Goal: Information Seeking & Learning: Learn about a topic

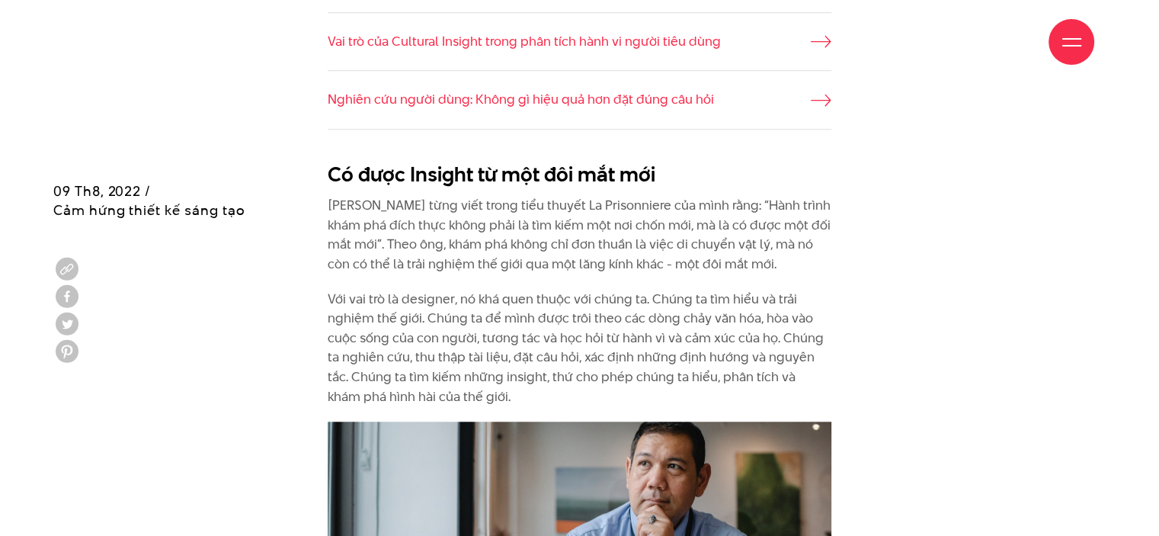
scroll to position [1295, 0]
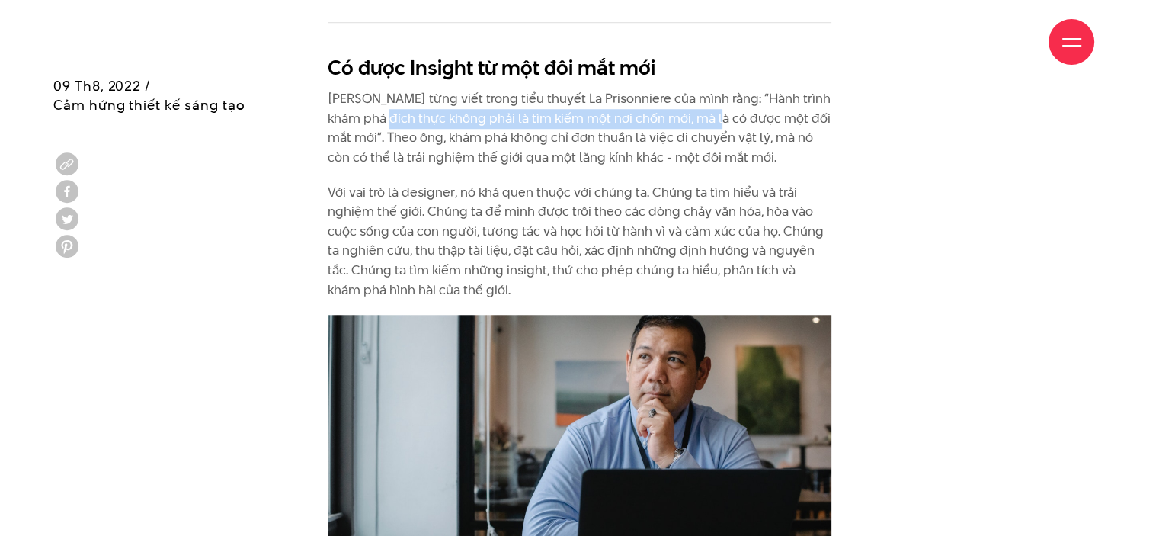
drag, startPoint x: 393, startPoint y: 115, endPoint x: 717, endPoint y: 117, distance: 323.9
click at [717, 117] on p "[PERSON_NAME] từng viết trong tiểu thuyết La Prisonniere của mình rằng: “Hành t…" at bounding box center [580, 128] width 504 height 78
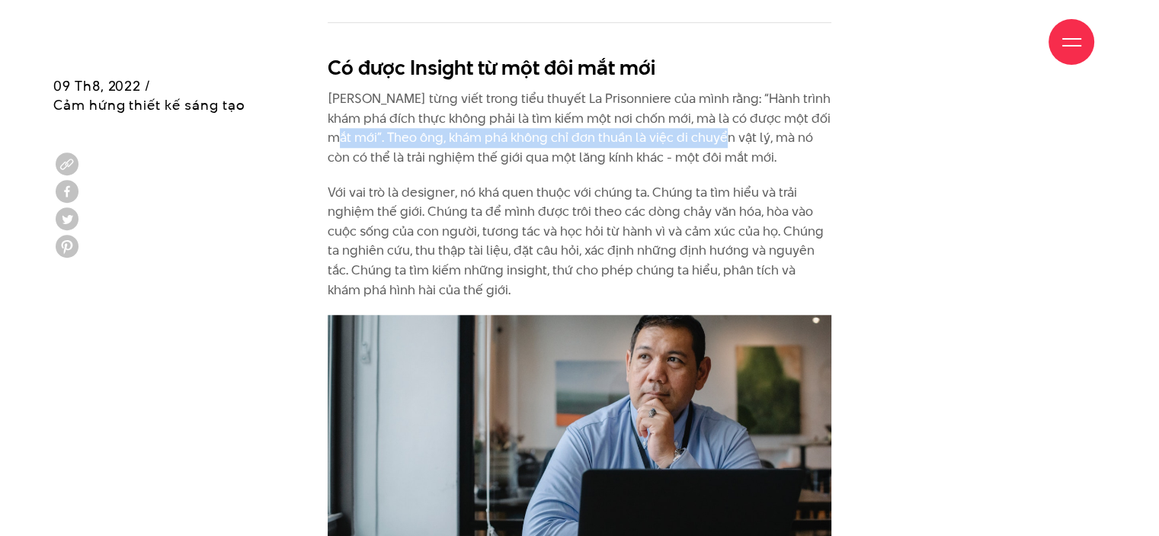
drag, startPoint x: 341, startPoint y: 139, endPoint x: 722, endPoint y: 133, distance: 380.3
click at [722, 133] on p "[PERSON_NAME] từng viết trong tiểu thuyết La Prisonniere của mình rằng: “Hành t…" at bounding box center [580, 128] width 504 height 78
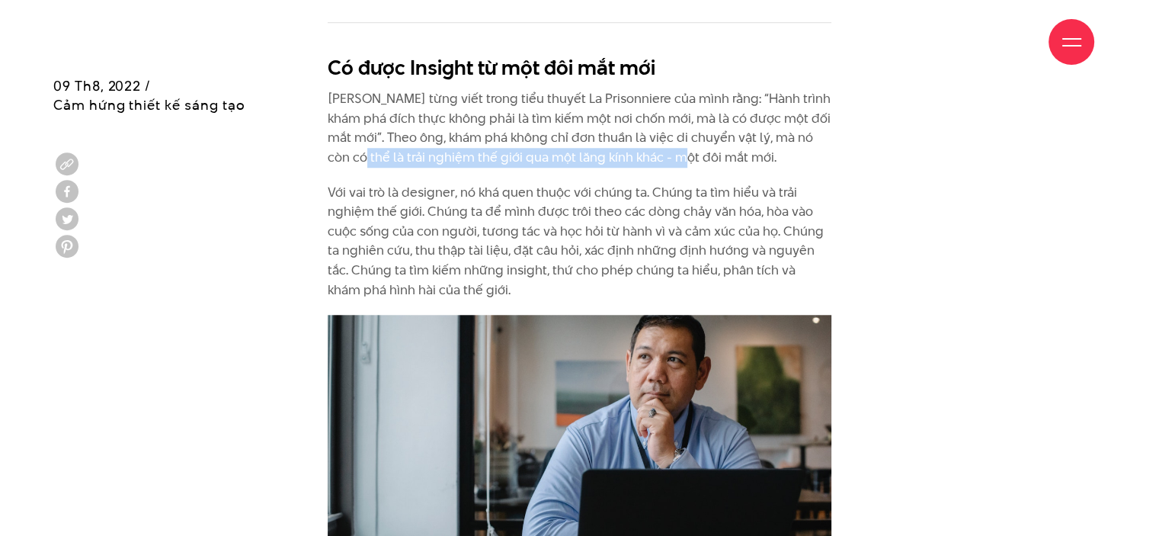
drag, startPoint x: 366, startPoint y: 150, endPoint x: 681, endPoint y: 150, distance: 314.7
click at [681, 150] on p "[PERSON_NAME] từng viết trong tiểu thuyết La Prisonniere của mình rằng: “Hành t…" at bounding box center [580, 128] width 504 height 78
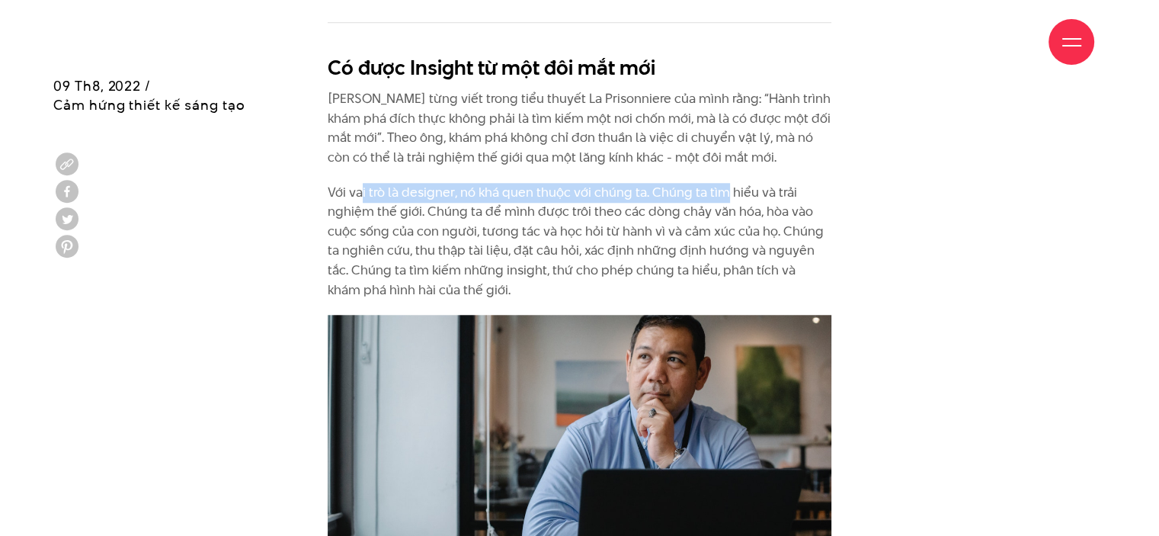
drag, startPoint x: 359, startPoint y: 191, endPoint x: 720, endPoint y: 188, distance: 361.2
click at [720, 188] on p "Với vai trò là designer, nó khá quen thuộc với chúng ta. Chúng ta tìm hiểu và t…" at bounding box center [580, 241] width 504 height 117
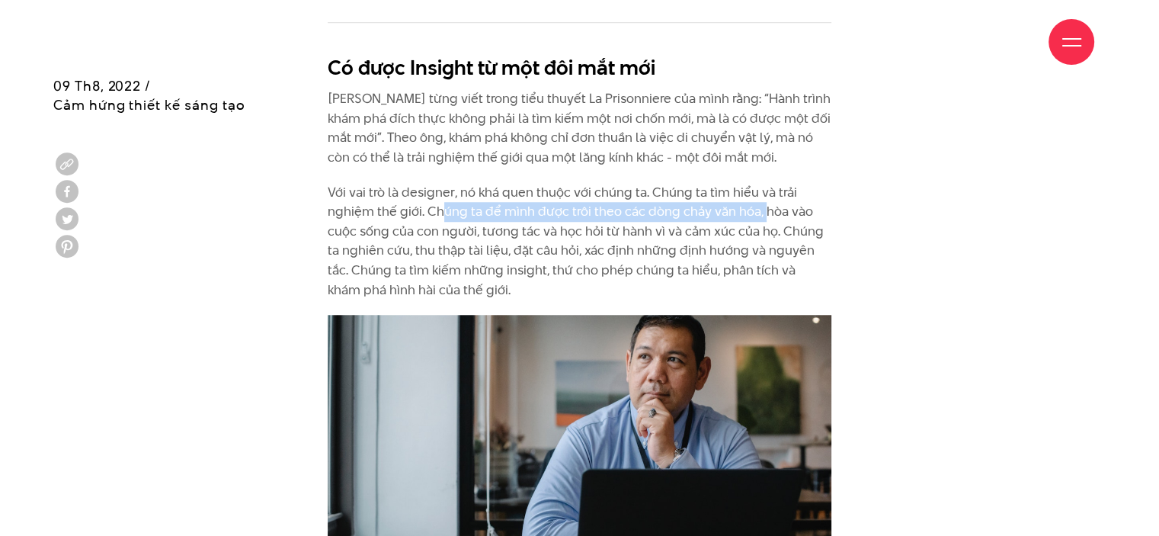
drag, startPoint x: 444, startPoint y: 216, endPoint x: 763, endPoint y: 213, distance: 318.5
click at [763, 213] on p "Với vai trò là designer, nó khá quen thuộc với chúng ta. Chúng ta tìm hiểu và t…" at bounding box center [580, 241] width 504 height 117
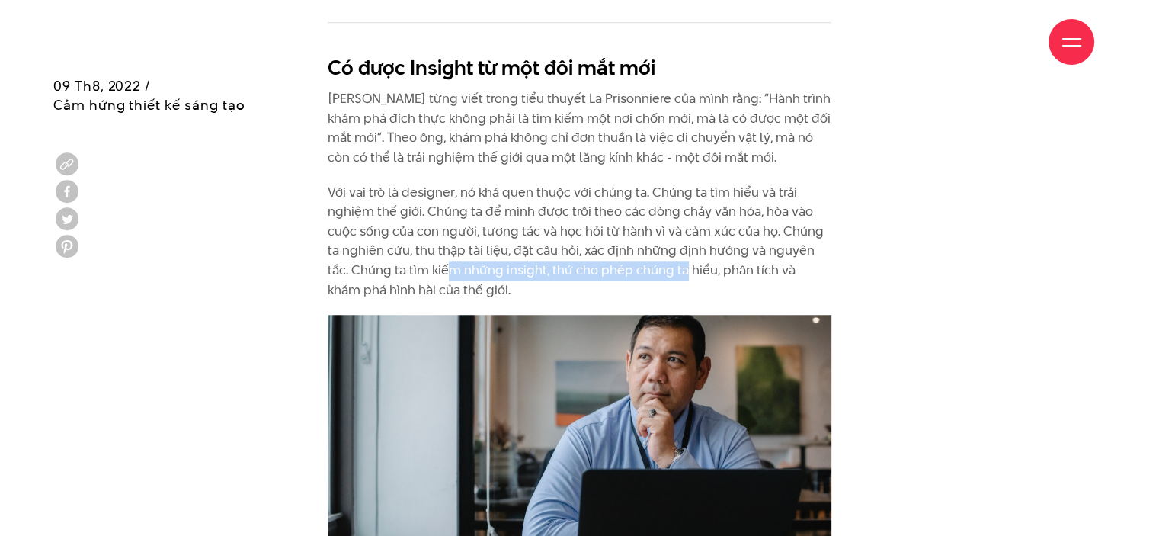
drag, startPoint x: 445, startPoint y: 270, endPoint x: 683, endPoint y: 277, distance: 237.9
click at [683, 277] on p "Với vai trò là designer, nó khá quen thuộc với chúng ta. Chúng ta tìm hiểu và t…" at bounding box center [580, 241] width 504 height 117
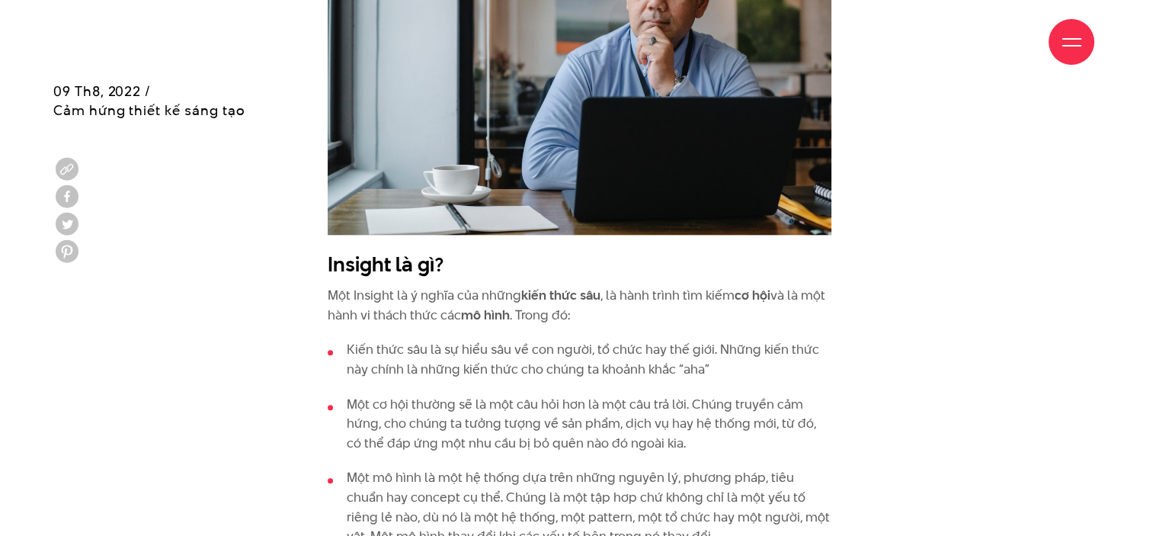
scroll to position [1677, 0]
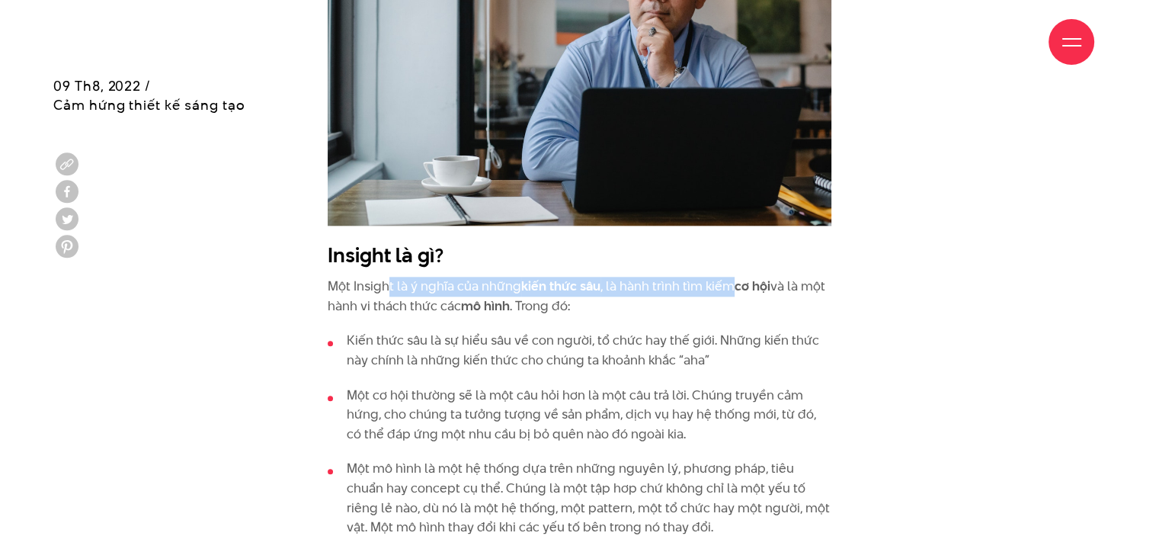
drag, startPoint x: 385, startPoint y: 284, endPoint x: 729, endPoint y: 283, distance: 343.7
click at [729, 283] on p "Một Insight là ý nghĩa của những kiến thức sâu , là hành trình tìm kiếm cơ hội …" at bounding box center [580, 296] width 504 height 39
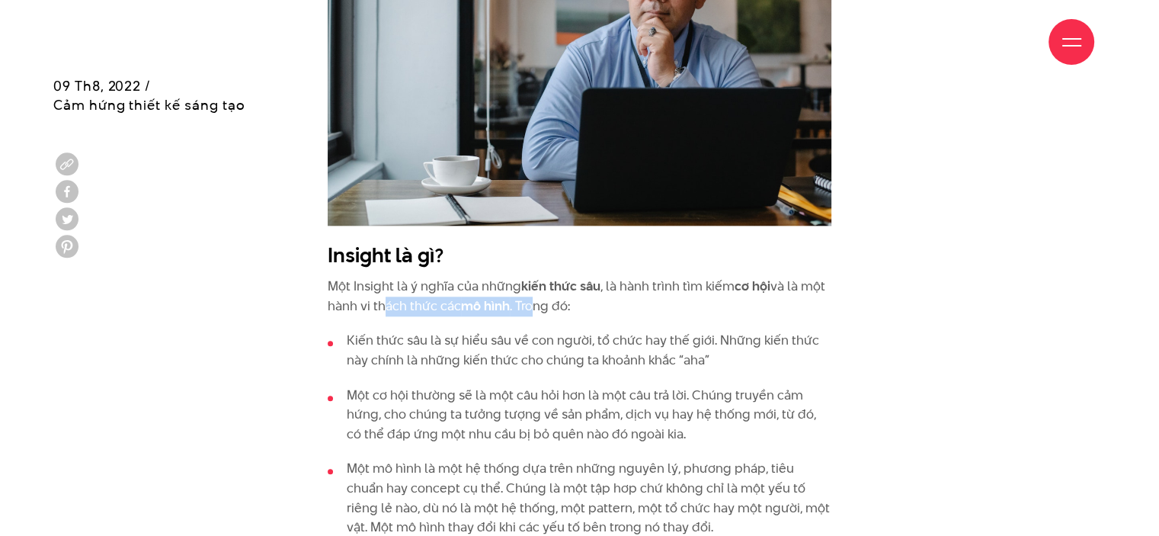
drag, startPoint x: 379, startPoint y: 306, endPoint x: 533, endPoint y: 309, distance: 154.0
click at [533, 309] on p "Một Insight là ý nghĩa của những kiến thức sâu , là hành trình tìm kiếm cơ hội …" at bounding box center [580, 296] width 504 height 39
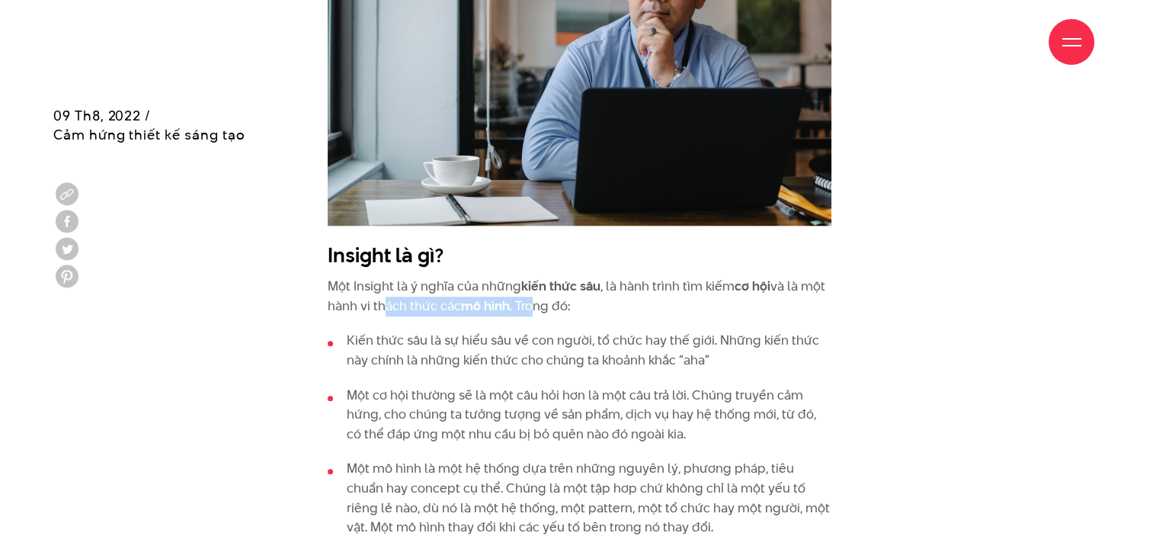
scroll to position [1753, 0]
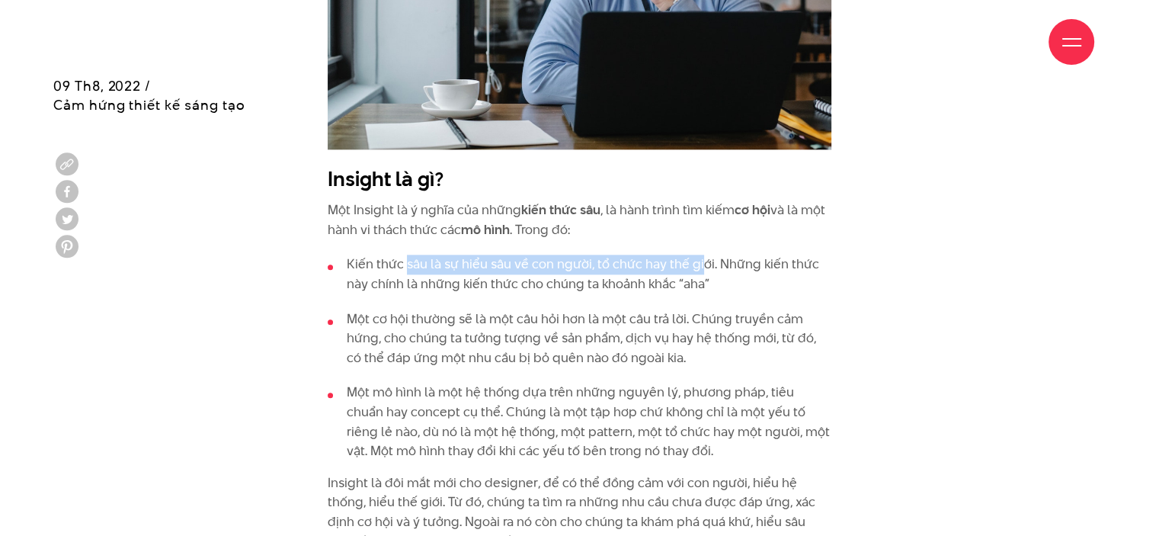
drag, startPoint x: 405, startPoint y: 264, endPoint x: 701, endPoint y: 257, distance: 295.8
click at [701, 257] on li "Kiến thức sâu là sự hiểu sâu về con người, tổ chức hay thế giới. Những kiến thứ…" at bounding box center [580, 274] width 504 height 39
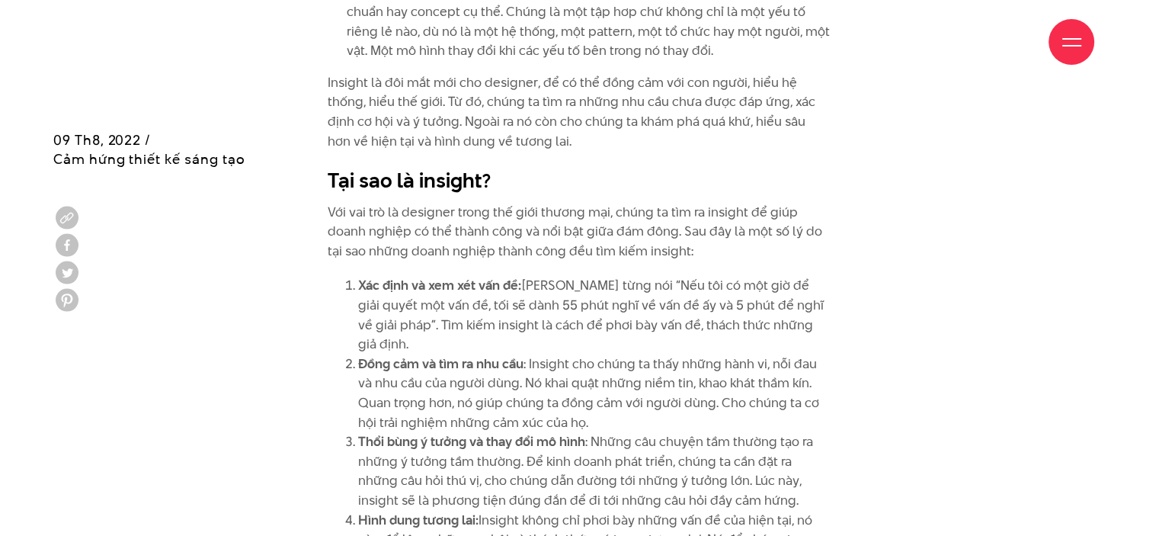
scroll to position [2210, 0]
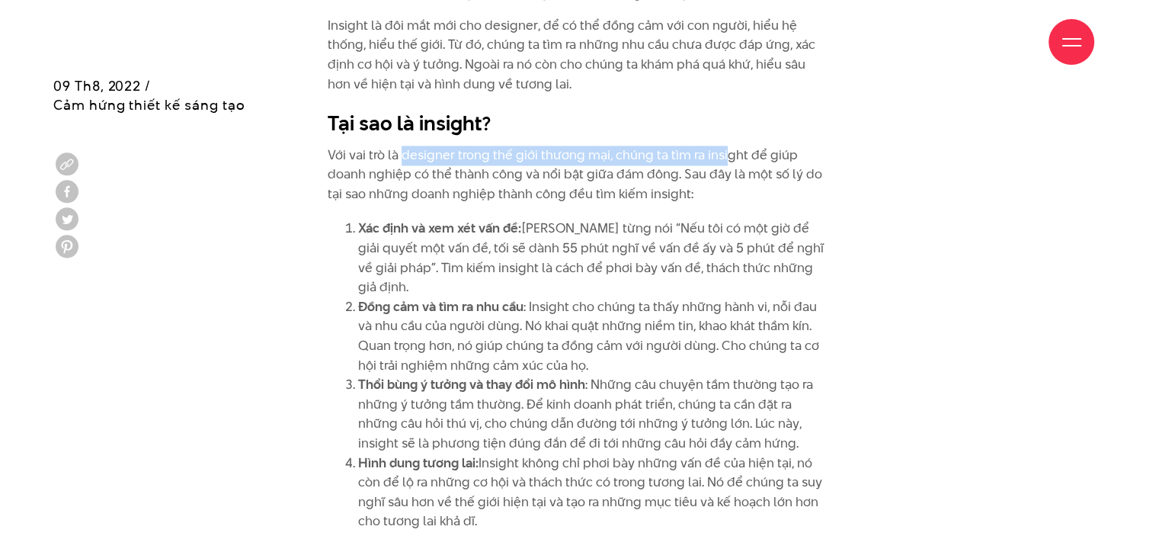
drag, startPoint x: 404, startPoint y: 149, endPoint x: 725, endPoint y: 149, distance: 321.6
click at [725, 149] on p "Với vai trò là designer trong thế giới thương mại, chúng ta tìm ra insight để g…" at bounding box center [580, 175] width 504 height 59
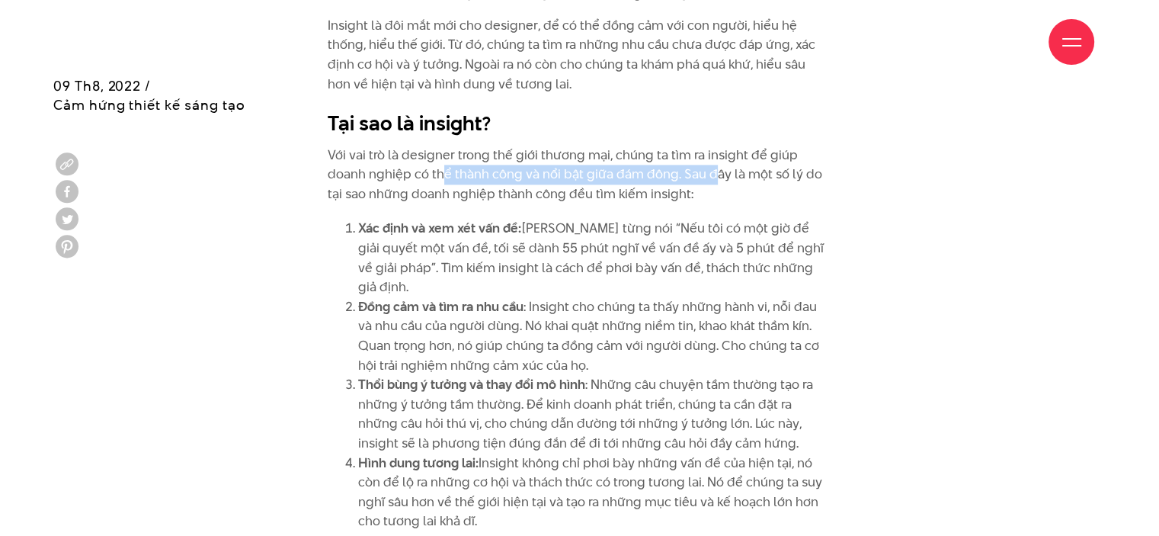
drag, startPoint x: 403, startPoint y: 175, endPoint x: 674, endPoint y: 173, distance: 270.5
click at [674, 173] on p "Với vai trò là designer trong thế giới thương mại, chúng ta tìm ra insight để g…" at bounding box center [580, 175] width 504 height 59
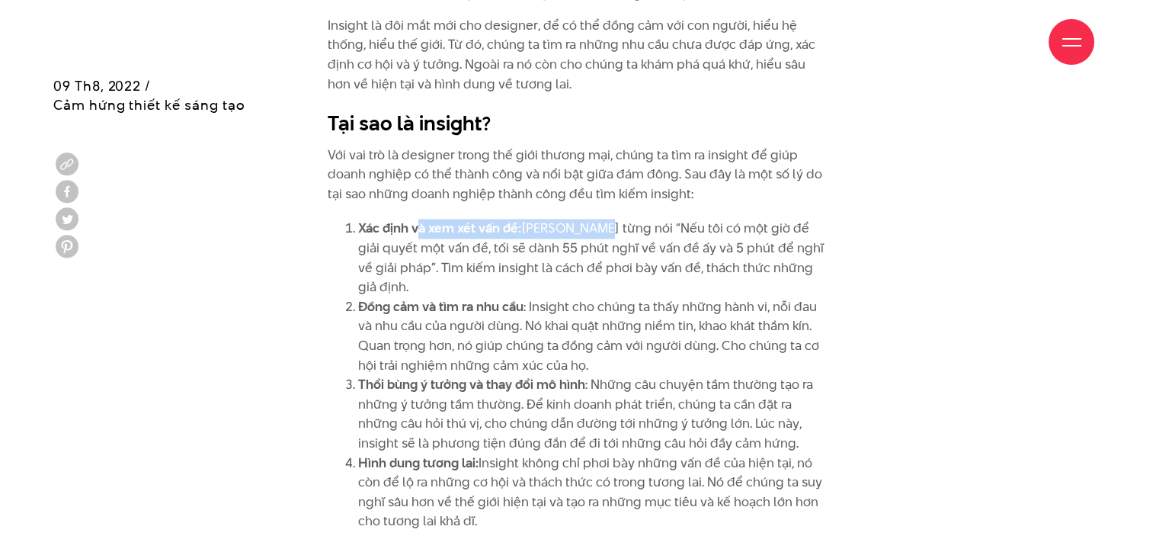
drag, startPoint x: 418, startPoint y: 230, endPoint x: 584, endPoint y: 231, distance: 166.1
click at [584, 231] on li "Xác định và xem xét vấn đề: [PERSON_NAME] từng nói “Nếu tôi có một giờ để giải …" at bounding box center [594, 258] width 473 height 78
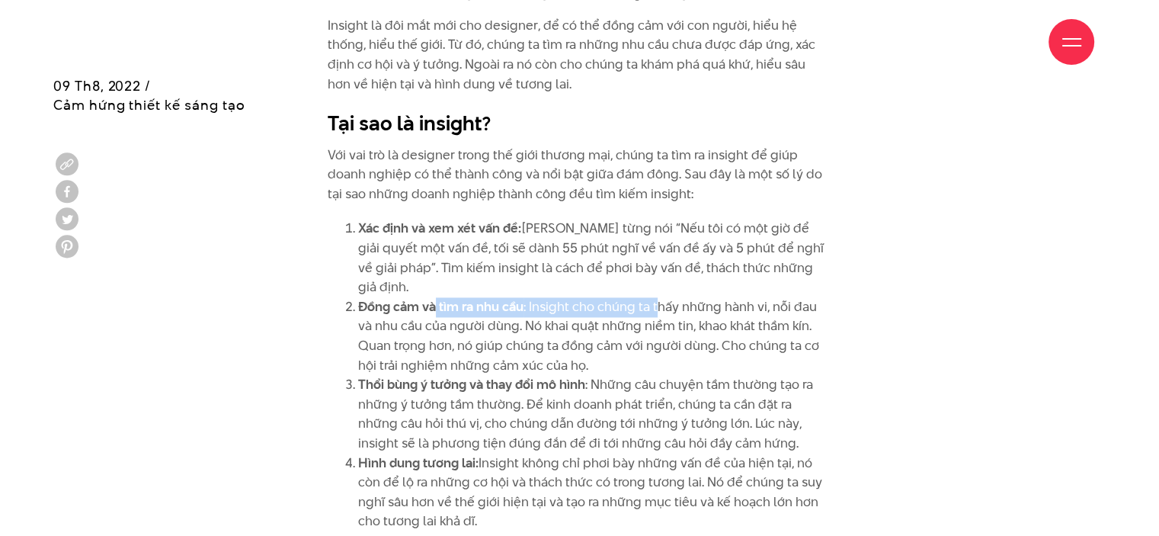
drag, startPoint x: 509, startPoint y: 291, endPoint x: 656, endPoint y: 287, distance: 147.1
click at [656, 297] on li "Đồng cảm và tìm ra nhu cầu : Insight cho chúng ta thấy những hành vi, nỗi đau v…" at bounding box center [594, 336] width 473 height 78
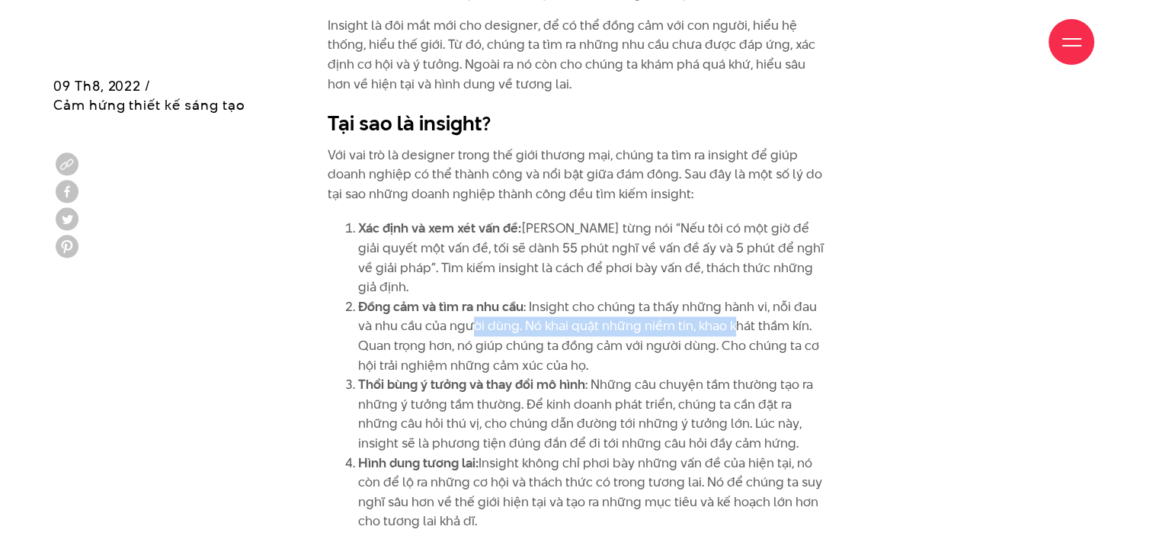
drag, startPoint x: 456, startPoint y: 303, endPoint x: 716, endPoint y: 304, distance: 260.6
click at [716, 304] on li "Đồng cảm và tìm ra nhu cầu : Insight cho chúng ta thấy những hành vi, nỗi đau v…" at bounding box center [594, 336] width 473 height 78
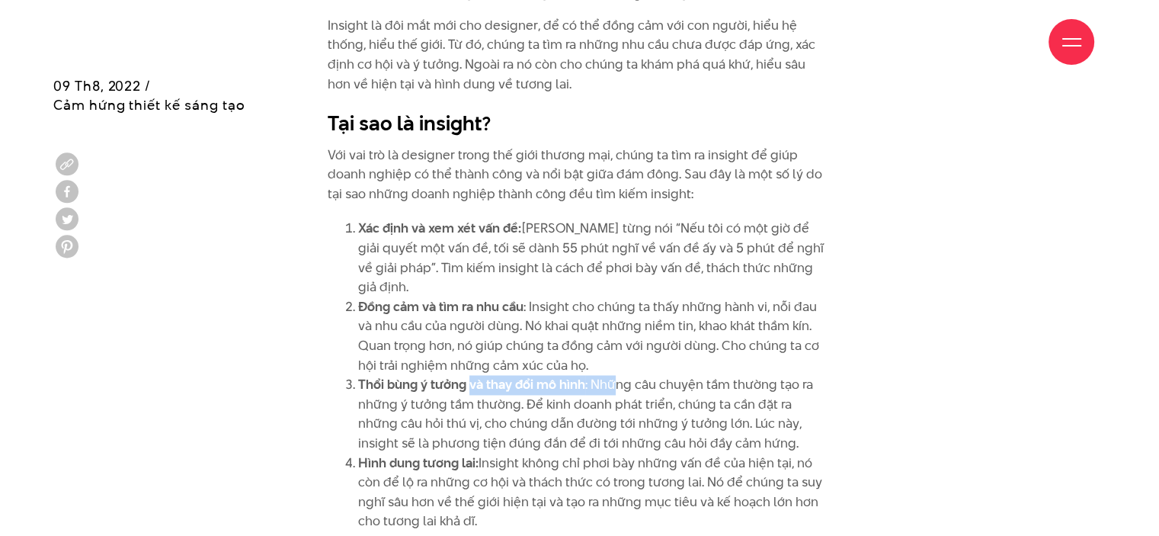
drag, startPoint x: 472, startPoint y: 364, endPoint x: 622, endPoint y: 367, distance: 150.2
click at [622, 375] on li "Thổi bùng ý tưởng và thay đổi mô hình : Những câu chuyện tầm thường tạo ra nhữn…" at bounding box center [594, 414] width 473 height 78
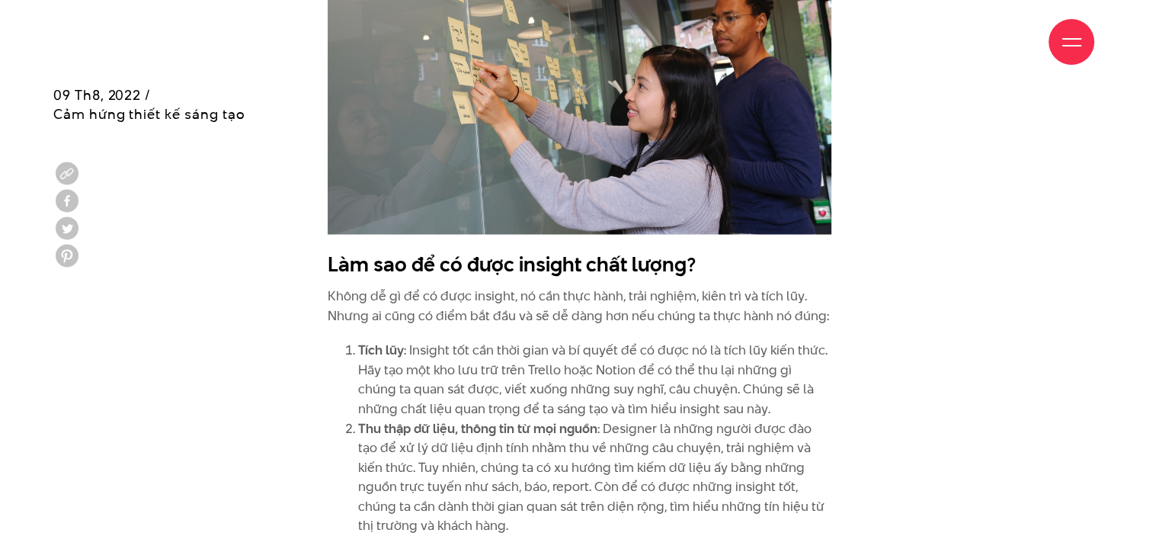
scroll to position [2820, 0]
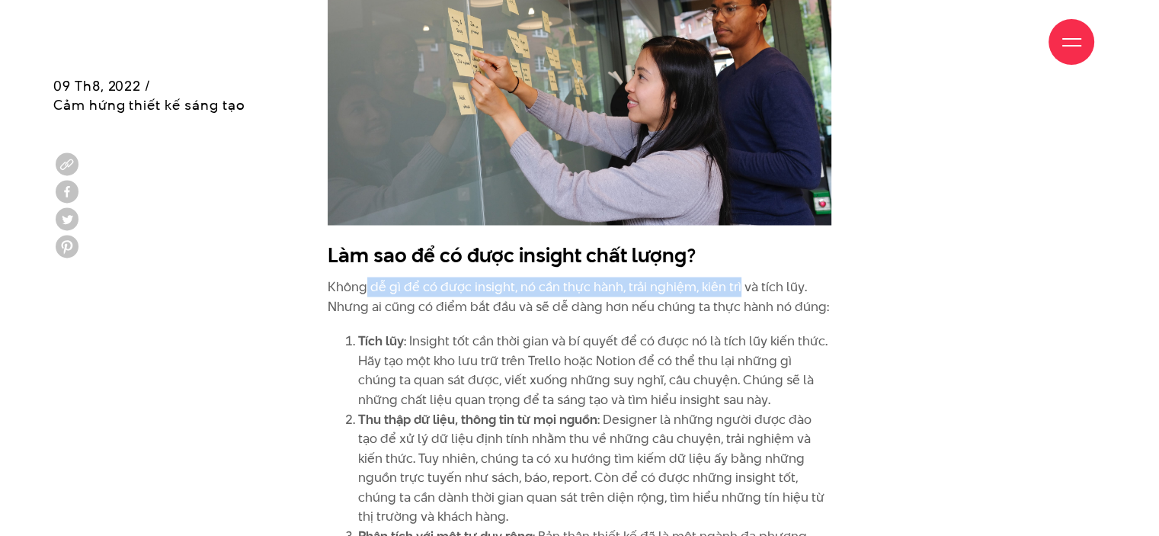
drag, startPoint x: 366, startPoint y: 266, endPoint x: 735, endPoint y: 257, distance: 368.9
click at [735, 277] on p "Không dễ gì để có được insight, nó cần thực hành, trải nghiệm, kiên trì và tích…" at bounding box center [580, 296] width 504 height 39
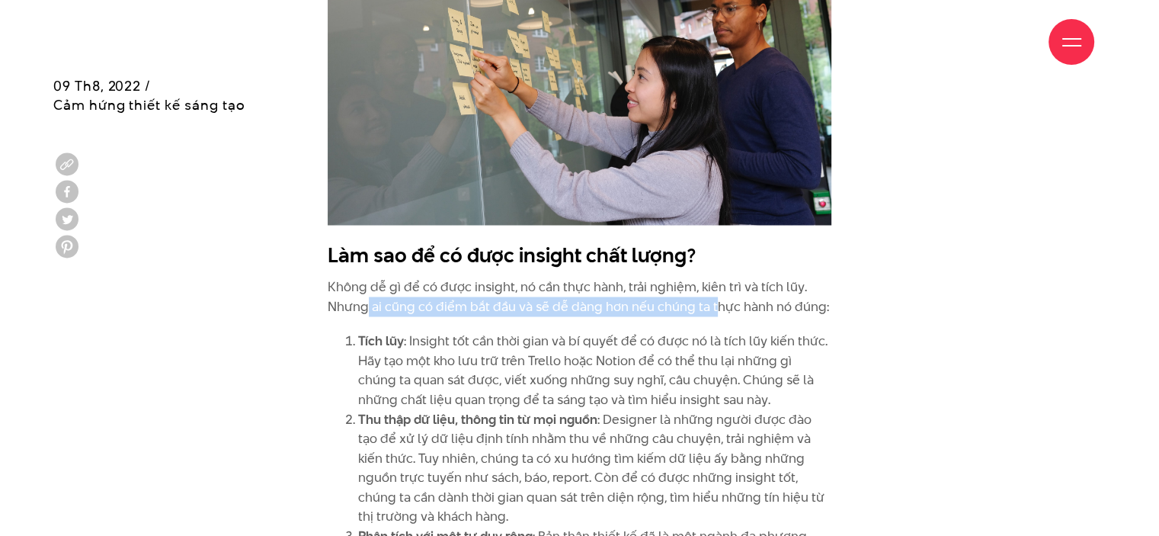
drag, startPoint x: 367, startPoint y: 283, endPoint x: 713, endPoint y: 280, distance: 346.7
click at [713, 280] on p "Không dễ gì để có được insight, nó cần thực hành, trải nghiệm, kiên trì và tích…" at bounding box center [580, 296] width 504 height 39
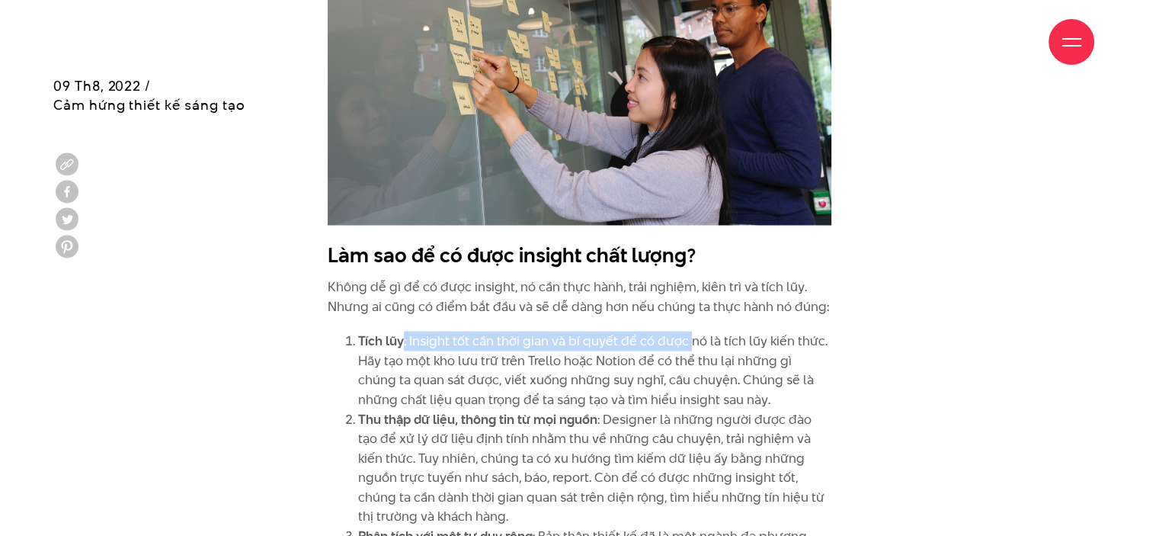
drag, startPoint x: 400, startPoint y: 319, endPoint x: 686, endPoint y: 318, distance: 285.8
click at [686, 331] on li "Tích lũy : Insight tốt cần thời gian và bí quyết để có được nó là tích lũy kiến…" at bounding box center [594, 370] width 473 height 78
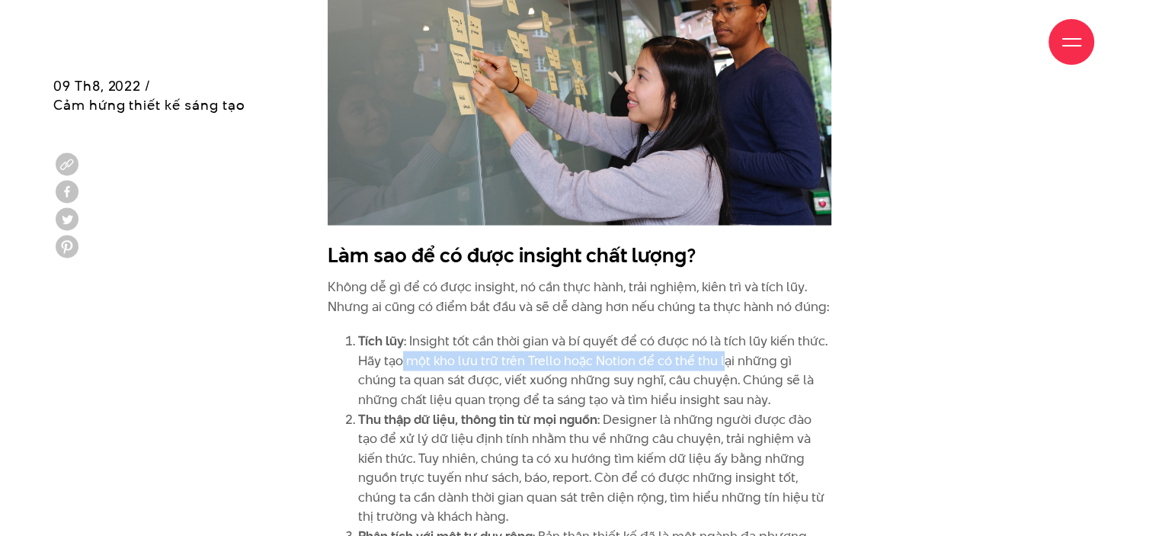
drag, startPoint x: 403, startPoint y: 342, endPoint x: 722, endPoint y: 343, distance: 318.5
click at [722, 343] on li "Tích lũy : Insight tốt cần thời gian và bí quyết để có được nó là tích lũy kiến…" at bounding box center [594, 370] width 473 height 78
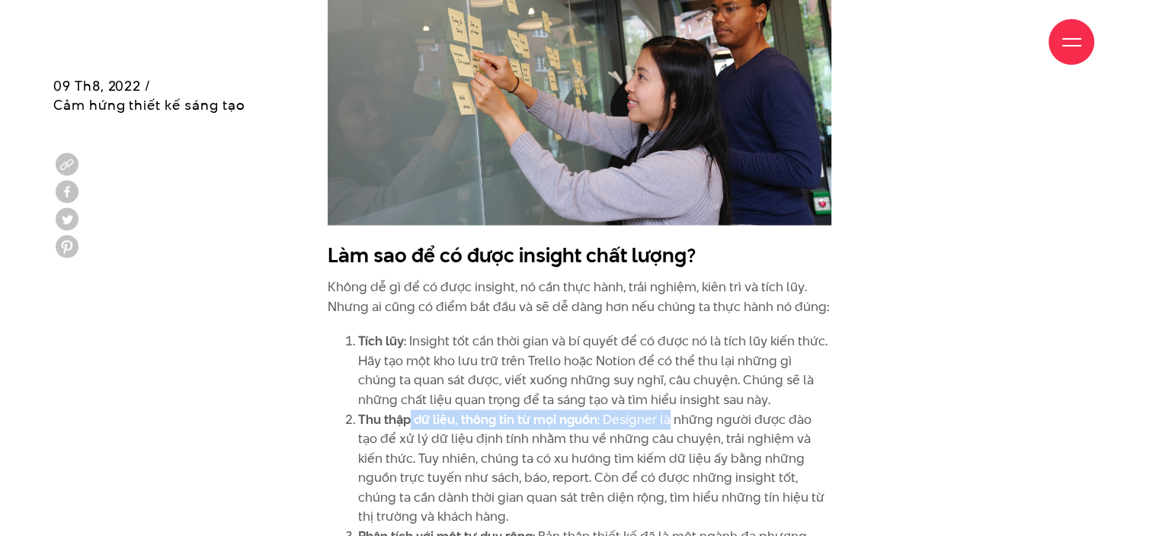
drag, startPoint x: 409, startPoint y: 402, endPoint x: 666, endPoint y: 402, distance: 256.8
click at [666, 409] on li "Thu thập dữ liệu, thông tin từ mọi nguồn : Designer là những người được đào tạo…" at bounding box center [594, 467] width 473 height 117
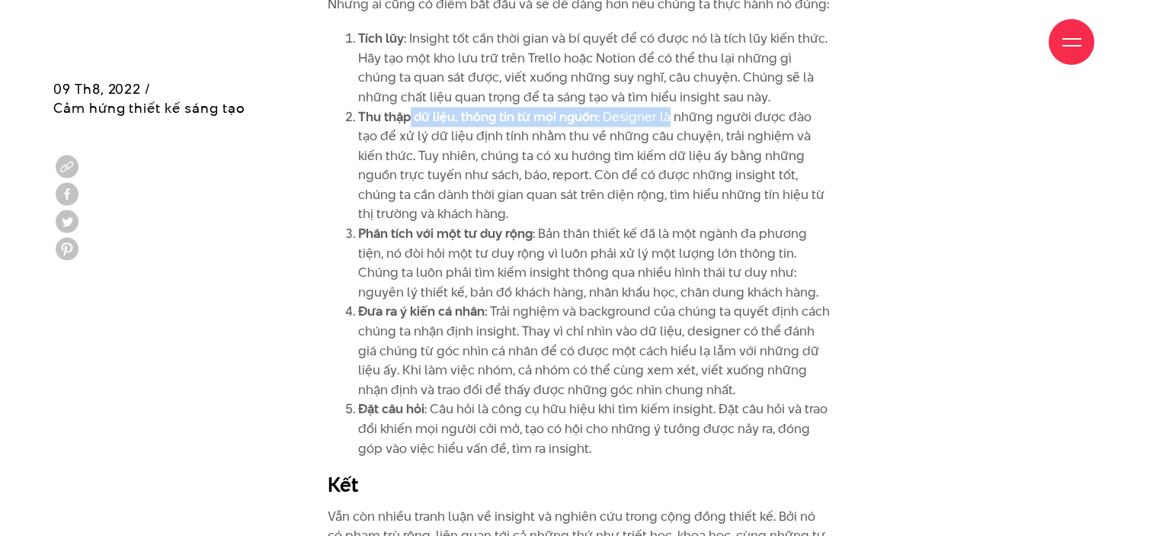
scroll to position [3124, 0]
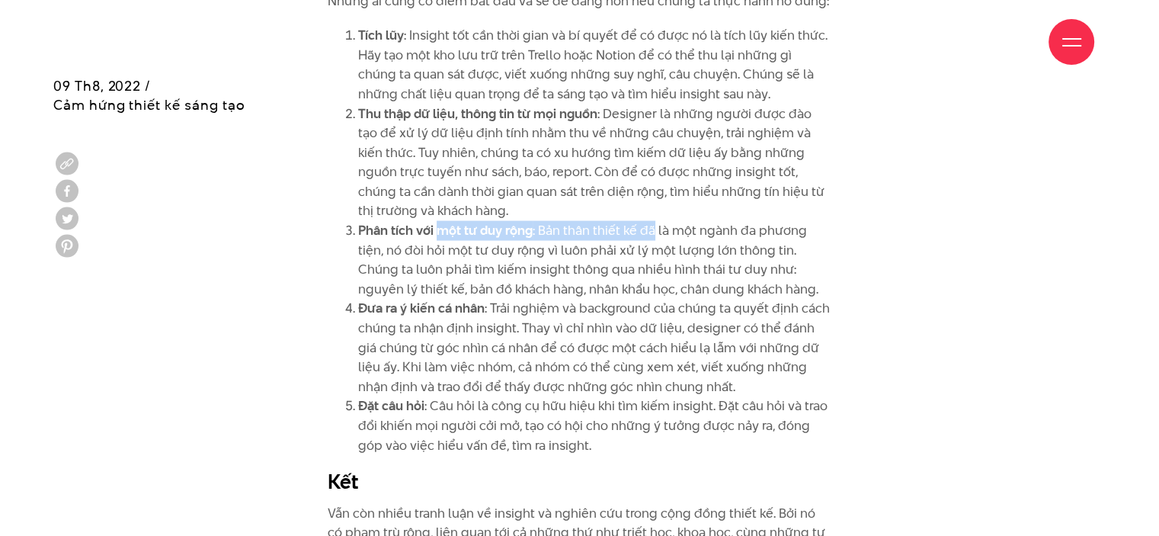
drag, startPoint x: 552, startPoint y: 211, endPoint x: 650, endPoint y: 216, distance: 98.4
click at [650, 221] on li "Phân tích với một tư duy rộng : Bản thân thiết kế đã là một ngành đa phương tiệ…" at bounding box center [594, 260] width 473 height 78
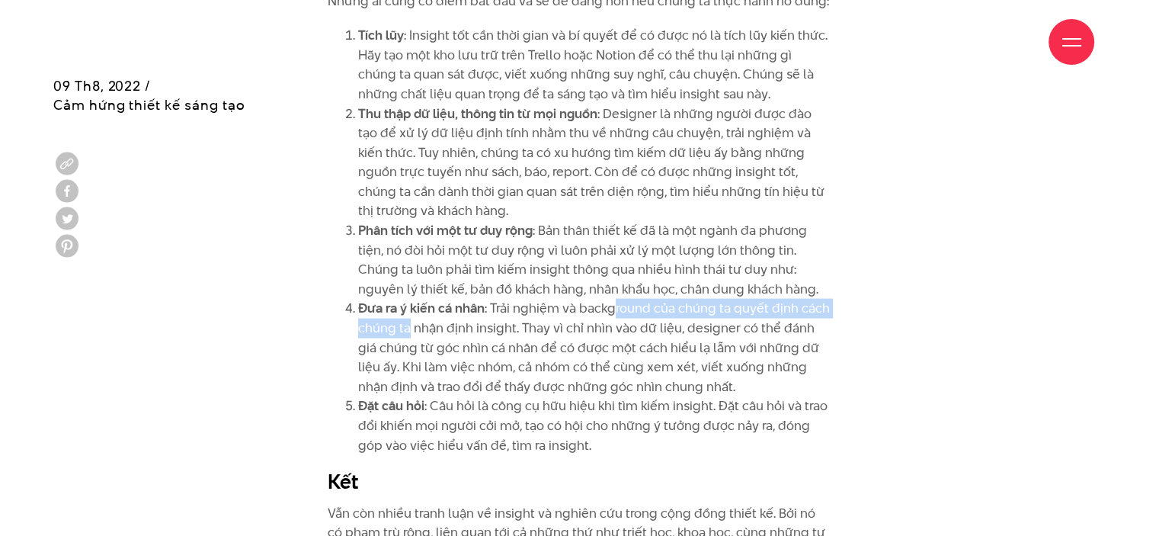
drag, startPoint x: 408, startPoint y: 299, endPoint x: 616, endPoint y: 297, distance: 208.0
click at [616, 299] on li "Đưa ra ý kiến cá nhân : Trải nghiệm và background của chúng ta quyết định cách …" at bounding box center [594, 348] width 473 height 98
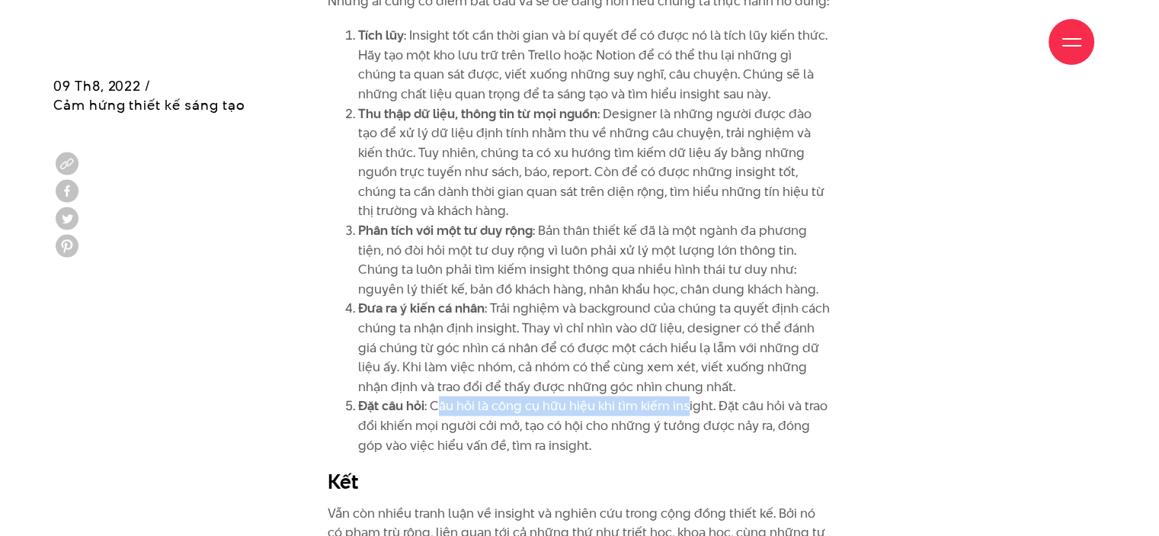
drag, startPoint x: 441, startPoint y: 386, endPoint x: 689, endPoint y: 386, distance: 247.7
click at [688, 396] on li "Đặt câu hỏi : Câu hỏi là công cụ hữu hiệu khi tìm kiếm insight. Đặt câu hỏi và …" at bounding box center [594, 425] width 473 height 59
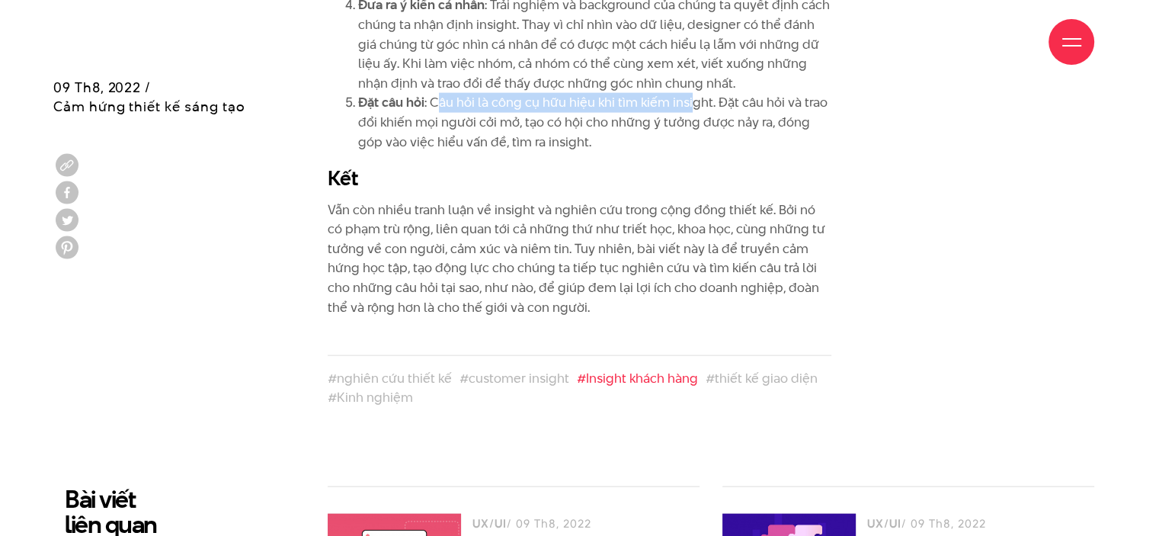
scroll to position [3429, 0]
